Goal: Go to known website

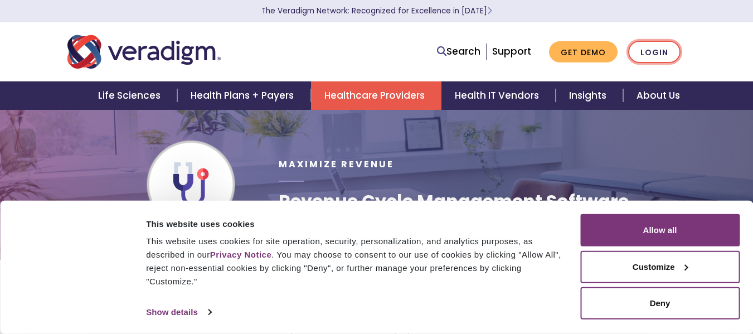
click at [654, 56] on link "Login" at bounding box center [654, 52] width 52 height 23
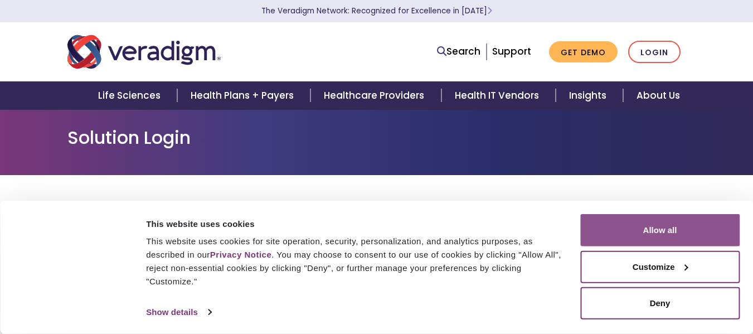
click at [643, 239] on button "Allow all" at bounding box center [659, 230] width 159 height 32
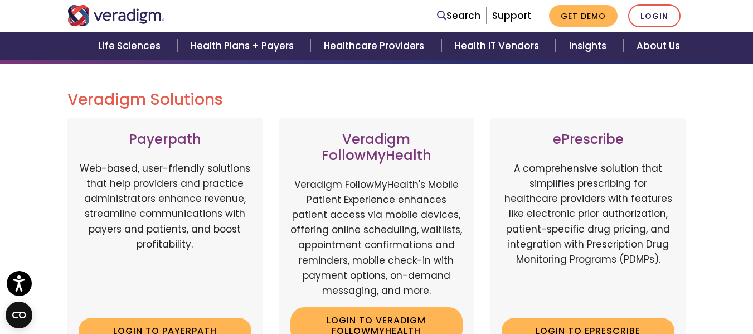
scroll to position [223, 0]
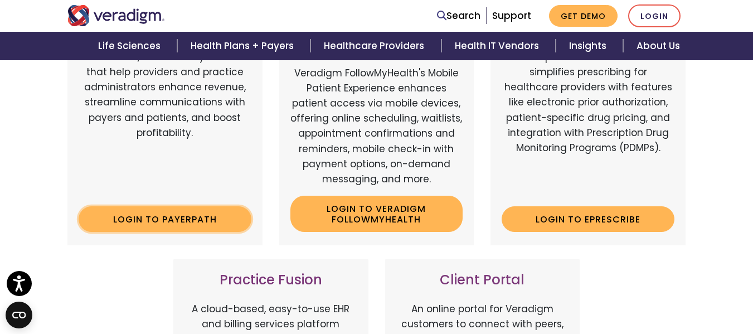
click at [166, 221] on link "Login to Payerpath" at bounding box center [165, 219] width 173 height 26
